Goal: Task Accomplishment & Management: Manage account settings

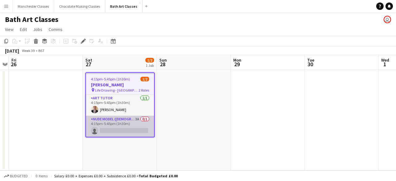
click at [139, 125] on app-card-role "Nude Model (Male) 3A 0/1 4:15pm-5:45pm (1h30m) single-neutral-actions" at bounding box center [120, 126] width 68 height 21
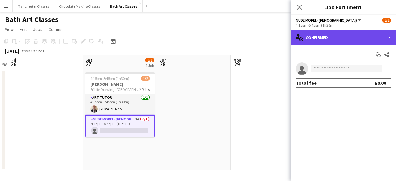
click at [373, 41] on div "single-neutral-actions-check-2 Confirmed" at bounding box center [343, 37] width 105 height 15
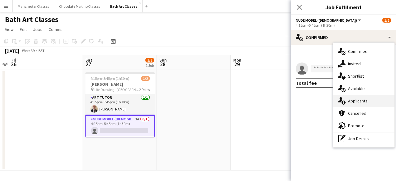
click at [357, 104] on div "single-neutral-actions-information Applicants" at bounding box center [364, 101] width 61 height 12
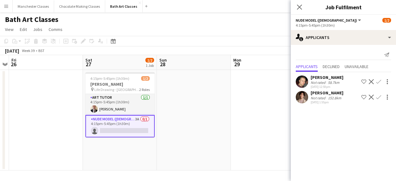
click at [379, 82] on app-icon "Confirm" at bounding box center [379, 81] width 5 height 5
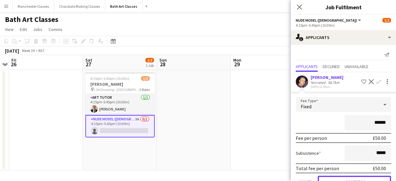
drag, startPoint x: 352, startPoint y: 178, endPoint x: 347, endPoint y: 180, distance: 5.6
click at [352, 178] on button "Confirm" at bounding box center [354, 182] width 73 height 12
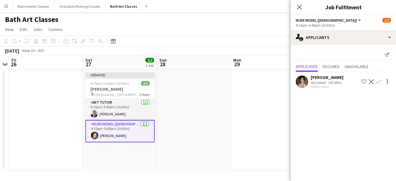
click at [228, 148] on app-date-cell at bounding box center [194, 120] width 74 height 101
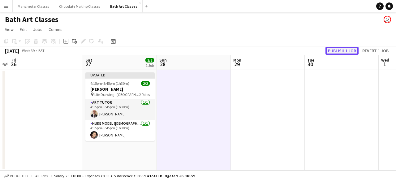
click at [348, 49] on button "Publish 1 job" at bounding box center [342, 51] width 33 height 8
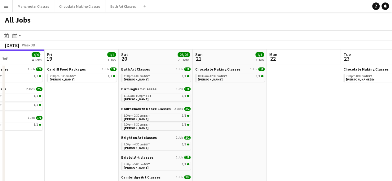
drag, startPoint x: 300, startPoint y: 143, endPoint x: 46, endPoint y: 153, distance: 254.5
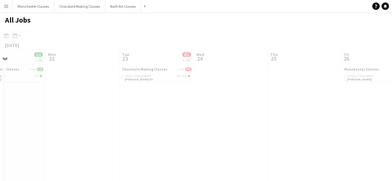
drag, startPoint x: 207, startPoint y: 152, endPoint x: 2, endPoint y: 152, distance: 205.0
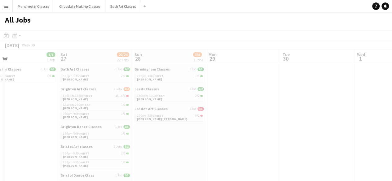
scroll to position [0, 154]
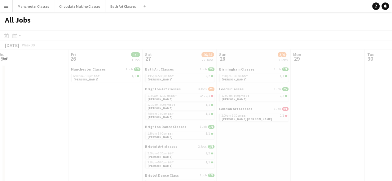
drag, startPoint x: 195, startPoint y: 149, endPoint x: 37, endPoint y: 149, distance: 157.6
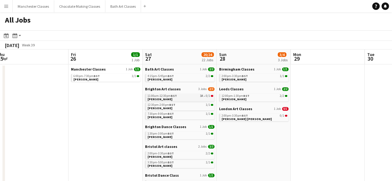
click at [178, 97] on div "11:00am-12:30pm BST 3A • 0/1" at bounding box center [180, 95] width 66 height 3
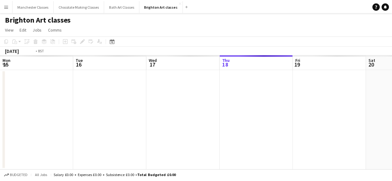
scroll to position [0, 213]
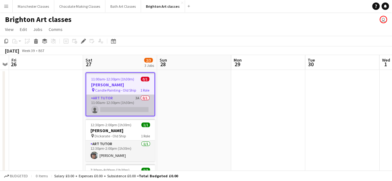
click at [134, 109] on app-card-role "Art Tutor 3A 0/1 11:00am-12:30pm (1h30m) single-neutral-actions" at bounding box center [120, 105] width 68 height 21
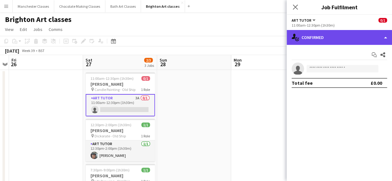
click at [365, 41] on div "single-neutral-actions-check-2 Confirmed" at bounding box center [338, 37] width 105 height 15
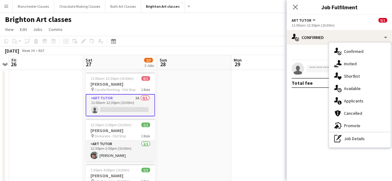
click at [261, 122] on app-date-cell at bounding box center [268, 145] width 74 height 150
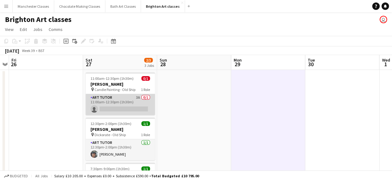
click at [133, 100] on app-card-role "Art Tutor 3A 0/1 11:00am-12:30pm (1h30m) single-neutral-actions" at bounding box center [119, 104] width 69 height 21
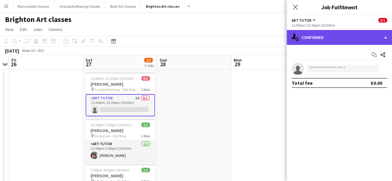
click at [369, 35] on div "single-neutral-actions-check-2 Confirmed" at bounding box center [338, 37] width 105 height 15
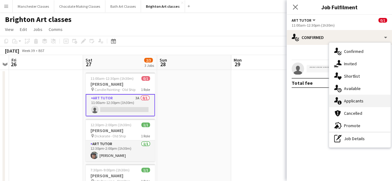
click at [360, 104] on div "single-neutral-actions-information Applicants" at bounding box center [359, 101] width 61 height 12
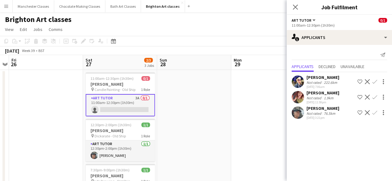
click at [373, 112] on app-icon "Confirm" at bounding box center [374, 112] width 5 height 5
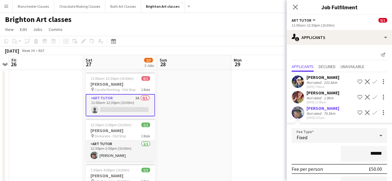
scroll to position [49, 0]
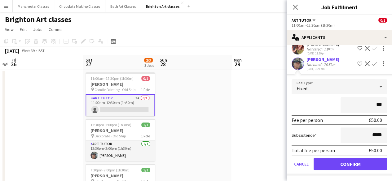
type input "**"
type input "***"
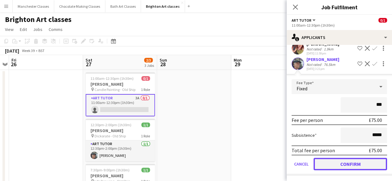
click at [348, 165] on button "Confirm" at bounding box center [349, 164] width 73 height 12
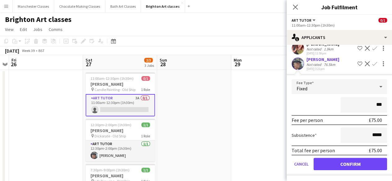
scroll to position [0, 0]
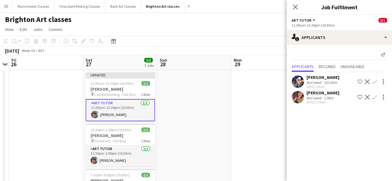
click at [246, 147] on app-date-cell at bounding box center [268, 145] width 74 height 150
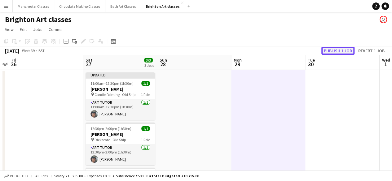
click at [342, 53] on button "Publish 1 job" at bounding box center [337, 51] width 33 height 8
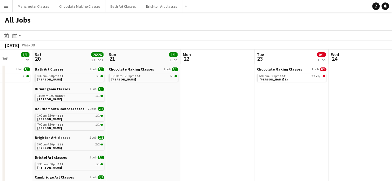
drag, startPoint x: 334, startPoint y: 116, endPoint x: 140, endPoint y: 130, distance: 194.4
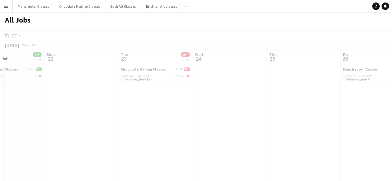
drag, startPoint x: 235, startPoint y: 120, endPoint x: 51, endPoint y: 119, distance: 184.6
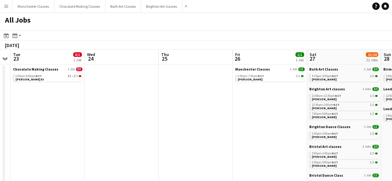
drag, startPoint x: 200, startPoint y: 119, endPoint x: 87, endPoint y: 120, distance: 113.0
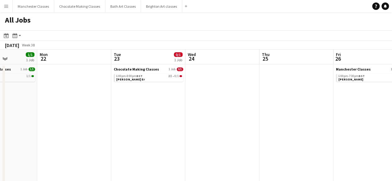
drag, startPoint x: 82, startPoint y: 114, endPoint x: 180, endPoint y: 114, distance: 98.5
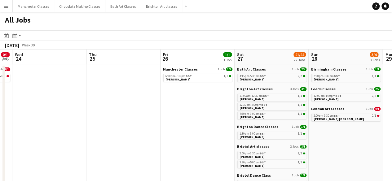
drag, startPoint x: 268, startPoint y: 114, endPoint x: 67, endPoint y: 113, distance: 201.6
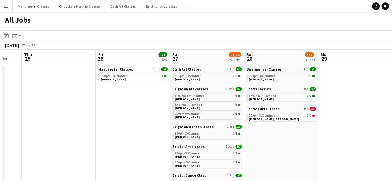
scroll to position [0, 149]
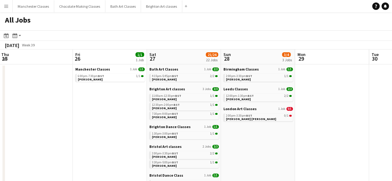
drag, startPoint x: 149, startPoint y: 112, endPoint x: 82, endPoint y: 111, distance: 66.6
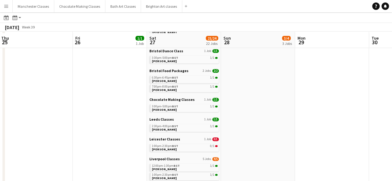
scroll to position [217, 0]
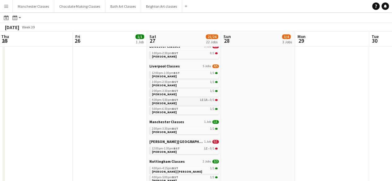
click at [177, 101] on span "BST" at bounding box center [175, 100] width 6 height 4
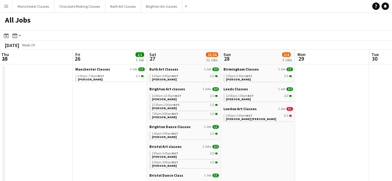
scroll to position [155, 0]
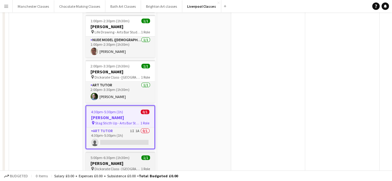
scroll to position [139, 0]
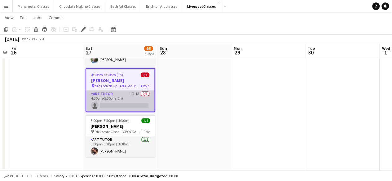
click at [135, 100] on app-card-role "Art Tutor 1I 1A 0/1 4:30pm-5:30pm (1h) single-neutral-actions" at bounding box center [120, 100] width 68 height 21
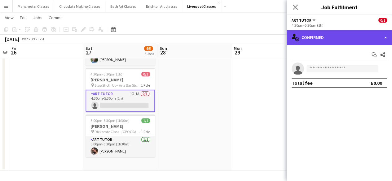
click at [350, 39] on div "single-neutral-actions-check-2 Confirmed" at bounding box center [338, 37] width 105 height 15
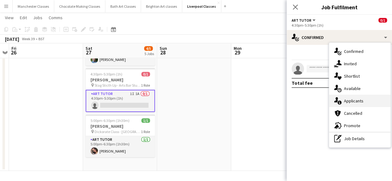
click at [364, 99] on div "single-neutral-actions-information Applicants" at bounding box center [359, 101] width 61 height 12
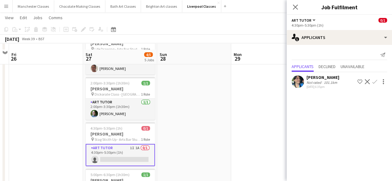
scroll to position [93, 0]
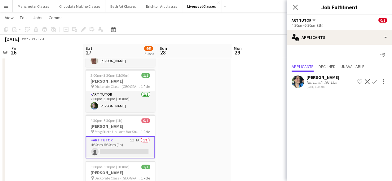
click at [368, 83] on app-icon "Decline" at bounding box center [367, 81] width 5 height 5
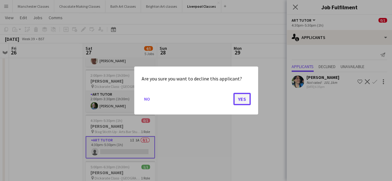
click at [244, 102] on button "Yes" at bounding box center [241, 99] width 17 height 12
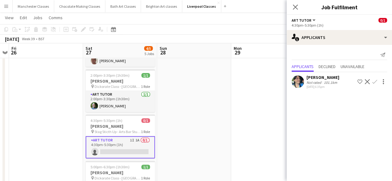
scroll to position [93, 0]
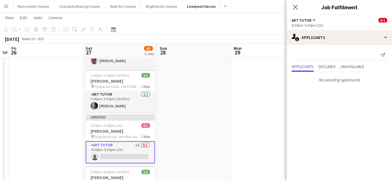
click at [125, 156] on app-card-role "Art Tutor 1I 0/1 4:30pm-5:30pm (1h) single-neutral-actions" at bounding box center [119, 152] width 69 height 22
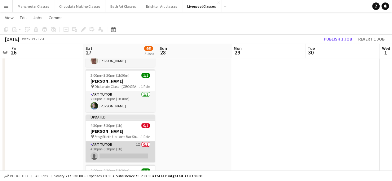
click at [127, 155] on app-card-role "Art Tutor 1I 0/1 4:30pm-5:30pm (1h) single-neutral-actions" at bounding box center [119, 151] width 69 height 21
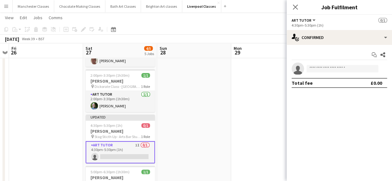
click at [142, 149] on app-card-role "Art Tutor 1I 0/1 4:30pm-5:30pm (1h) single-neutral-actions" at bounding box center [119, 152] width 69 height 22
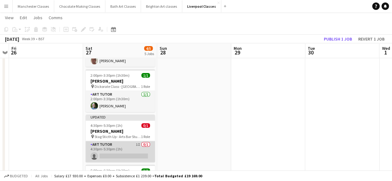
click at [134, 150] on app-card-role "Art Tutor 1I 0/1 4:30pm-5:30pm (1h) single-neutral-actions" at bounding box center [119, 151] width 69 height 21
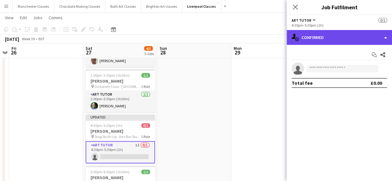
click at [349, 35] on div "single-neutral-actions-check-2 Confirmed" at bounding box center [338, 37] width 105 height 15
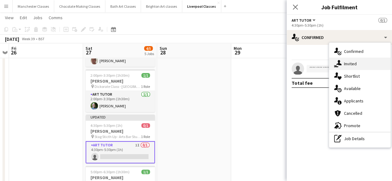
click at [350, 63] on span "Invited" at bounding box center [350, 64] width 13 height 6
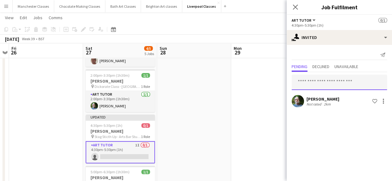
click at [322, 85] on input "text" at bounding box center [338, 82] width 95 height 15
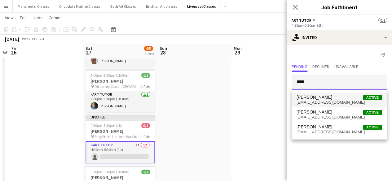
type input "****"
click at [315, 101] on span "banox72@gmail.com" at bounding box center [338, 102] width 85 height 5
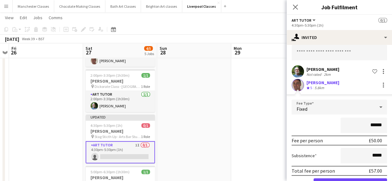
scroll to position [50, 0]
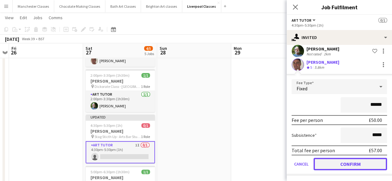
click at [371, 166] on button "Confirm" at bounding box center [349, 164] width 73 height 12
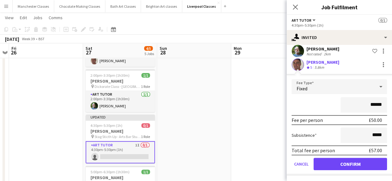
scroll to position [0, 0]
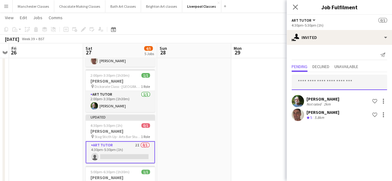
click at [330, 86] on input "text" at bounding box center [338, 82] width 95 height 15
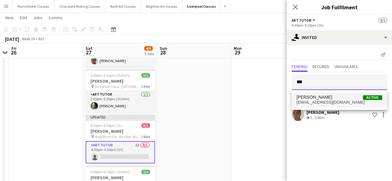
type input "***"
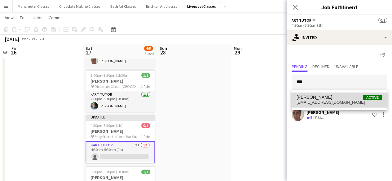
click at [329, 102] on span "ehowlett@hotmail.co.uk" at bounding box center [338, 102] width 85 height 5
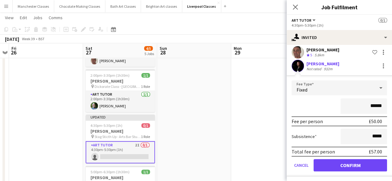
scroll to position [64, 0]
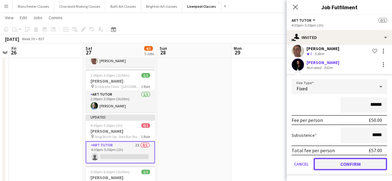
click at [365, 164] on button "Confirm" at bounding box center [349, 164] width 73 height 12
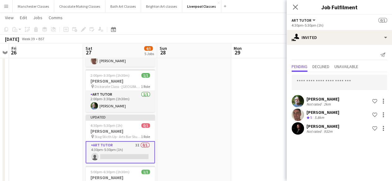
scroll to position [0, 0]
click at [384, 100] on div at bounding box center [382, 101] width 7 height 7
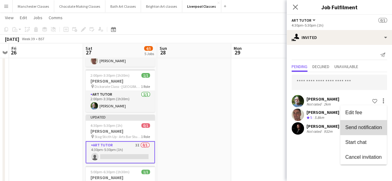
click at [365, 127] on span "Send notification" at bounding box center [363, 126] width 37 height 5
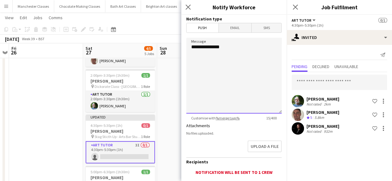
click at [225, 68] on textarea "**********" at bounding box center [233, 76] width 95 height 76
drag, startPoint x: 231, startPoint y: 49, endPoint x: 158, endPoint y: 46, distance: 72.8
click at [159, 46] on body "Menu Boards Boards Boards All jobs Status Workforce Workforce My Workforce Recr…" at bounding box center [196, 70] width 392 height 326
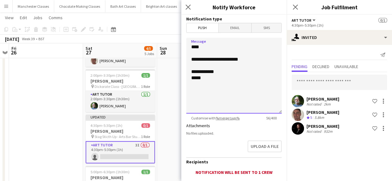
type textarea "**********"
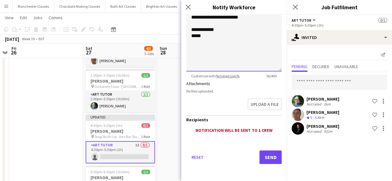
scroll to position [42, 0]
click at [261, 155] on button "Send" at bounding box center [270, 157] width 22 height 14
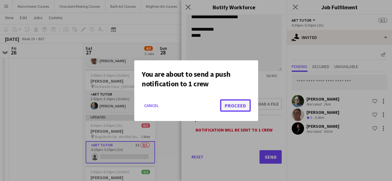
click at [230, 108] on button "Proceed" at bounding box center [235, 105] width 31 height 12
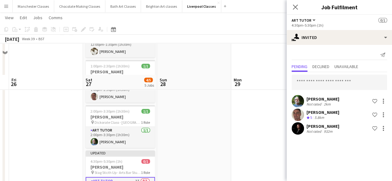
scroll to position [93, 0]
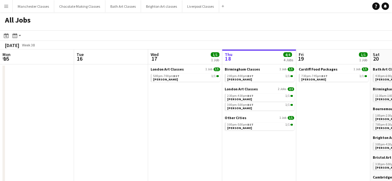
scroll to position [0, 148]
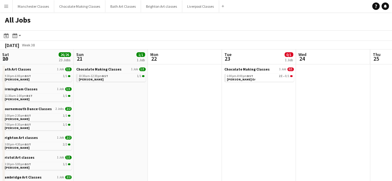
drag, startPoint x: 358, startPoint y: 135, endPoint x: 105, endPoint y: 145, distance: 252.9
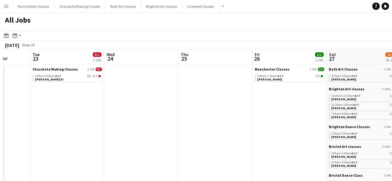
drag, startPoint x: 228, startPoint y: 134, endPoint x: 64, endPoint y: 134, distance: 164.5
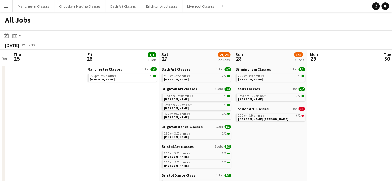
drag, startPoint x: 216, startPoint y: 131, endPoint x: 40, endPoint y: 133, distance: 176.2
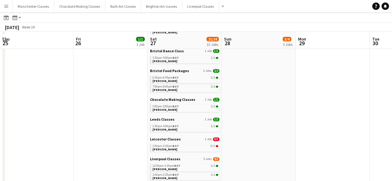
scroll to position [186, 0]
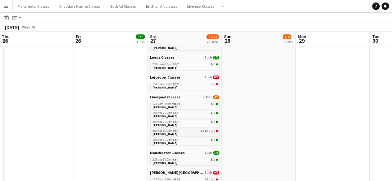
click at [177, 132] on span "BST" at bounding box center [176, 131] width 6 height 4
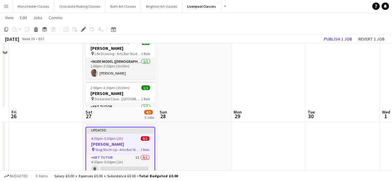
scroll to position [144, 0]
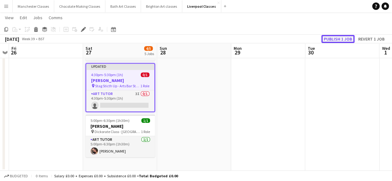
click at [333, 41] on button "Publish 1 job" at bounding box center [337, 39] width 33 height 8
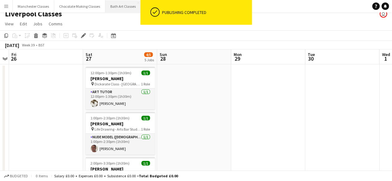
scroll to position [0, 0]
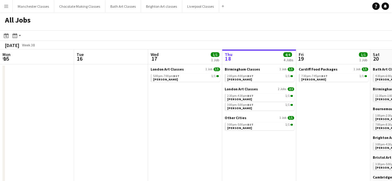
scroll to position [0, 148]
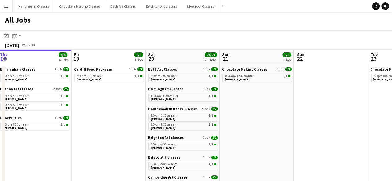
drag, startPoint x: 317, startPoint y: 144, endPoint x: 230, endPoint y: 144, distance: 87.0
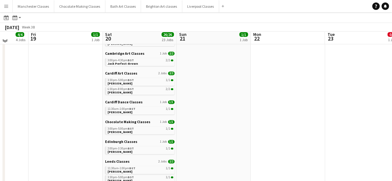
scroll to position [0, 0]
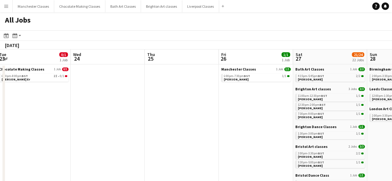
drag, startPoint x: 218, startPoint y: 146, endPoint x: 41, endPoint y: 145, distance: 176.5
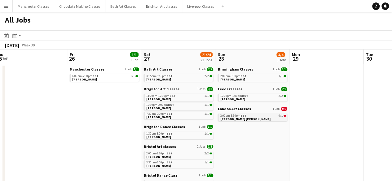
click at [252, 119] on link "2:00pm-3:30pm BST 0/1 Cindy Silva Pinheiro" at bounding box center [253, 117] width 66 height 7
click at [97, 78] on span "BST" at bounding box center [95, 76] width 6 height 4
click at [276, 116] on div "2:00pm-3:30pm BST 0/1" at bounding box center [253, 115] width 66 height 3
click at [255, 78] on link "2:00pm-3:30pm BST 1/1 Ruth Matta" at bounding box center [254, 77] width 66 height 7
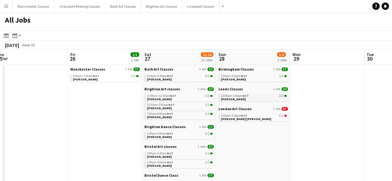
click at [255, 95] on div "12:00pm-1:30pm BST 2/2" at bounding box center [254, 95] width 66 height 3
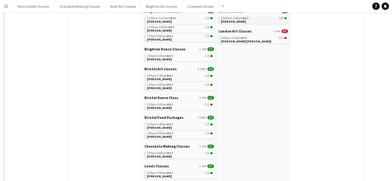
scroll to position [0, 0]
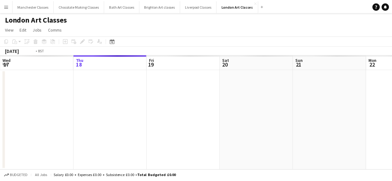
scroll to position [0, 213]
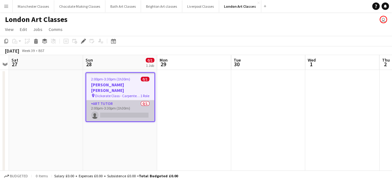
click at [120, 106] on app-card-role "Art Tutor 0/1 2:00pm-3:30pm (1h30m) single-neutral-actions" at bounding box center [120, 110] width 68 height 21
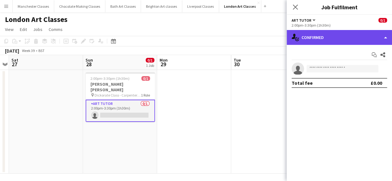
click at [336, 41] on div "single-neutral-actions-check-2 Confirmed" at bounding box center [338, 37] width 105 height 15
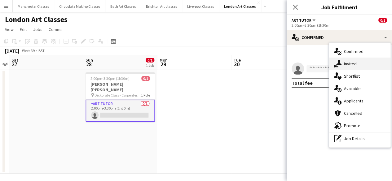
click at [352, 65] on span "Invited" at bounding box center [350, 64] width 13 height 6
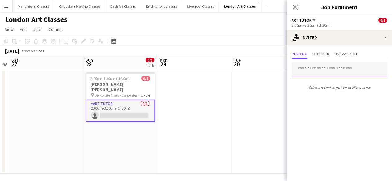
click at [314, 68] on input "text" at bounding box center [338, 69] width 95 height 15
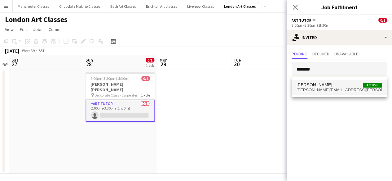
type input "*******"
click at [314, 84] on span "MALCOLM MELLON" at bounding box center [314, 84] width 36 height 5
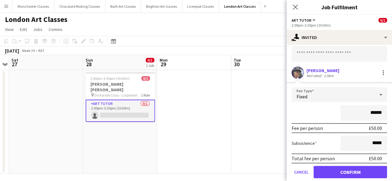
scroll to position [37, 0]
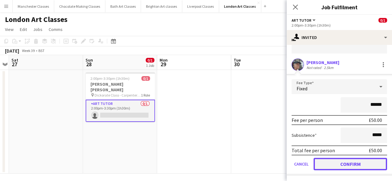
click at [353, 161] on button "Confirm" at bounding box center [349, 164] width 73 height 12
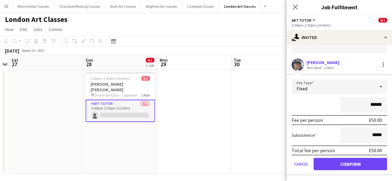
scroll to position [0, 0]
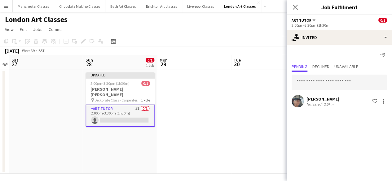
click at [125, 120] on app-card-role "Art Tutor 1I 0/1 2:00pm-3:30pm (1h30m) single-neutral-actions" at bounding box center [119, 116] width 69 height 22
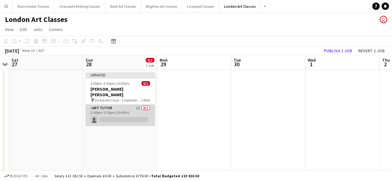
click at [120, 109] on app-card-role "Art Tutor 1I 0/1 2:00pm-3:30pm (1h30m) single-neutral-actions" at bounding box center [119, 115] width 69 height 21
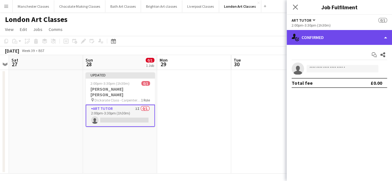
click at [346, 38] on div "single-neutral-actions-check-2 Confirmed" at bounding box center [338, 37] width 105 height 15
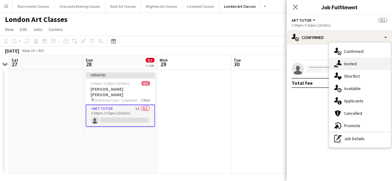
click at [374, 64] on div "single-neutral-actions-share-1 Invited" at bounding box center [359, 64] width 61 height 12
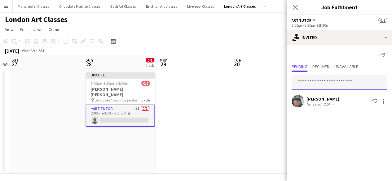
click at [329, 75] on input "text" at bounding box center [338, 82] width 95 height 15
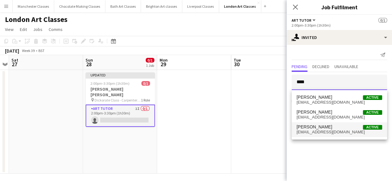
type input "****"
click at [319, 132] on span "comedysavage@gmail.com" at bounding box center [338, 132] width 85 height 5
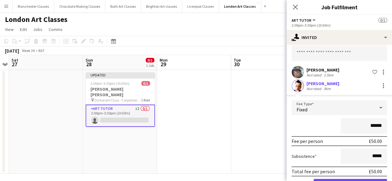
scroll to position [50, 0]
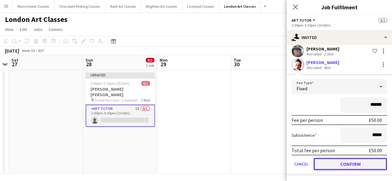
click at [347, 165] on button "Confirm" at bounding box center [349, 164] width 73 height 12
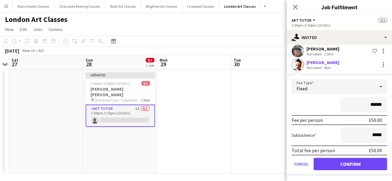
scroll to position [0, 0]
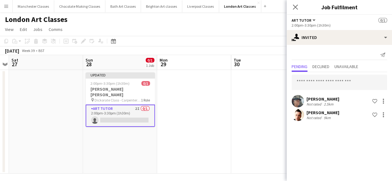
click at [235, 148] on app-date-cell at bounding box center [268, 122] width 74 height 104
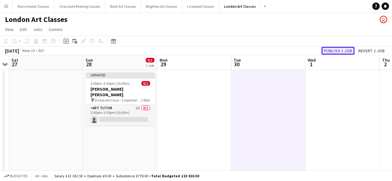
click at [341, 52] on button "Publish 1 job" at bounding box center [337, 51] width 33 height 8
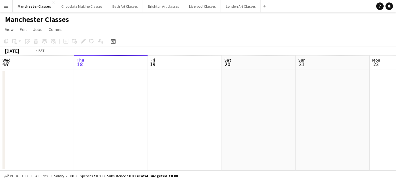
scroll to position [0, 213]
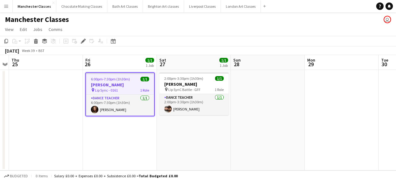
drag, startPoint x: 141, startPoint y: 88, endPoint x: 132, endPoint y: 87, distance: 8.7
click at [141, 88] on span "1 Role" at bounding box center [144, 90] width 9 height 5
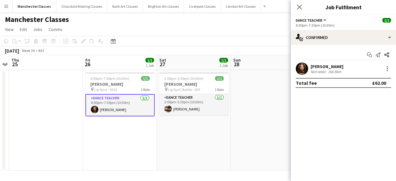
click at [100, 90] on span "Lip Sync - 0161" at bounding box center [105, 89] width 23 height 5
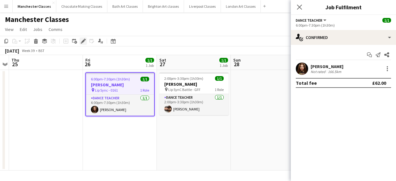
click at [79, 44] on div "Add job Add linked Job Edit Edit linked Job Applicants" at bounding box center [80, 40] width 47 height 7
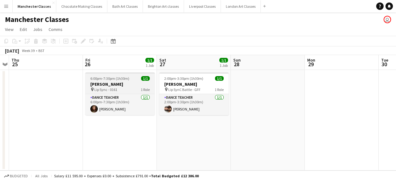
click at [102, 83] on h3 "Ellie Birch" at bounding box center [119, 84] width 69 height 6
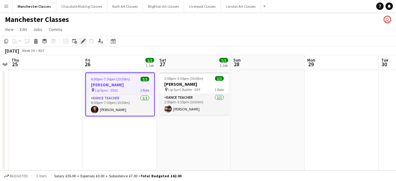
click at [85, 42] on icon "Edit" at bounding box center [83, 41] width 5 height 5
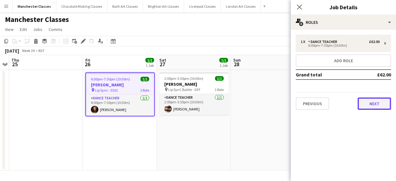
click at [378, 102] on button "Next" at bounding box center [374, 104] width 33 height 12
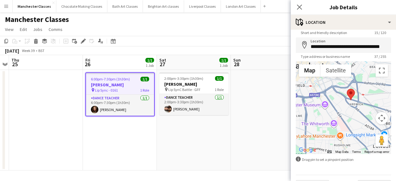
scroll to position [37, 0]
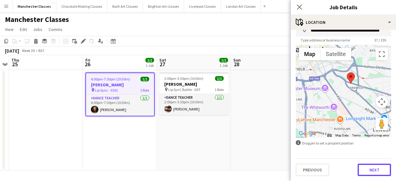
click at [379, 169] on button "Next" at bounding box center [374, 170] width 33 height 12
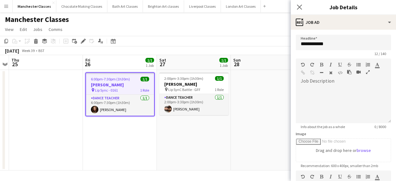
scroll to position [0, 0]
click at [325, 93] on div at bounding box center [343, 104] width 95 height 37
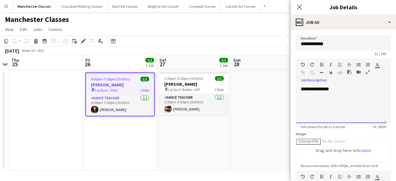
click at [302, 92] on div "**********" at bounding box center [341, 104] width 91 height 37
click at [301, 88] on div "**********" at bounding box center [341, 104] width 91 height 37
click at [365, 89] on div "**********" at bounding box center [341, 104] width 91 height 37
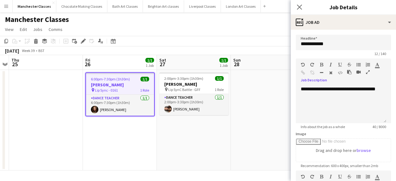
click at [277, 130] on app-date-cell at bounding box center [268, 120] width 74 height 101
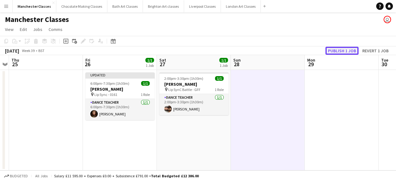
click at [340, 54] on button "Publish 1 job" at bounding box center [342, 51] width 33 height 8
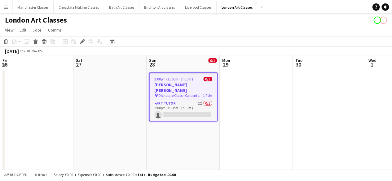
scroll to position [0, 213]
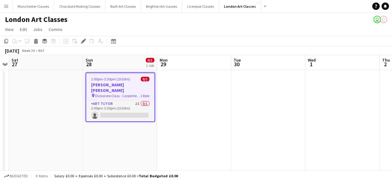
click at [193, 116] on app-date-cell at bounding box center [194, 122] width 74 height 104
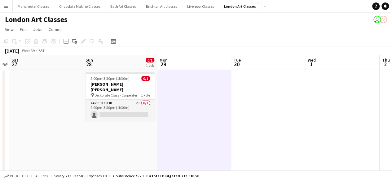
click at [130, 84] on h3 "[PERSON_NAME] [PERSON_NAME]" at bounding box center [119, 86] width 69 height 11
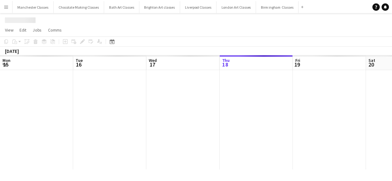
scroll to position [0, 213]
